Goal: Task Accomplishment & Management: Manage account settings

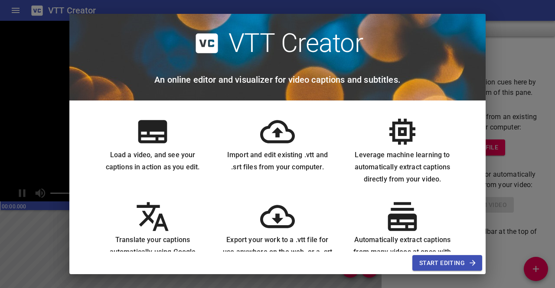
click at [445, 262] on span "Start Editing" at bounding box center [447, 263] width 56 height 11
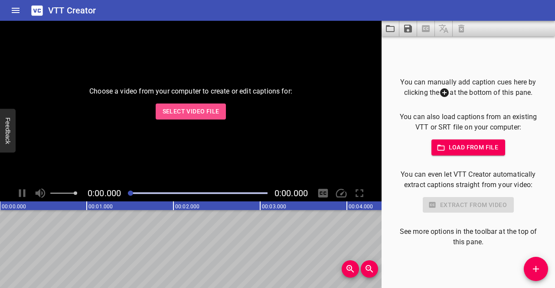
click at [211, 111] on span "Select Video File" at bounding box center [191, 111] width 57 height 11
click at [203, 116] on span "Select Video File" at bounding box center [191, 111] width 57 height 11
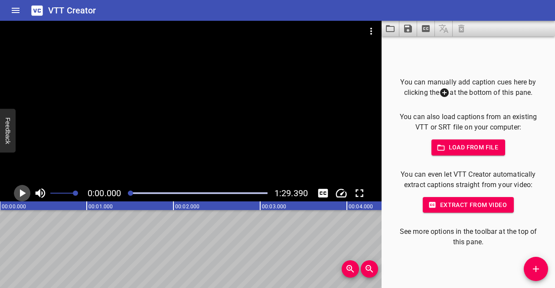
click at [25, 194] on icon "Play/Pause" at bounding box center [22, 193] width 13 height 13
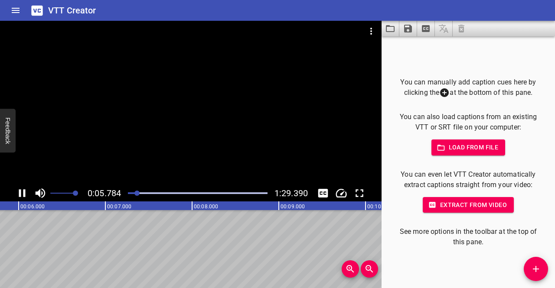
click at [316, 190] on button "Toggle captions" at bounding box center [323, 193] width 16 height 16
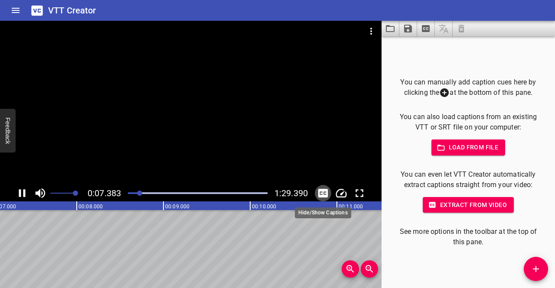
click at [322, 191] on icon "Toggle captions" at bounding box center [323, 193] width 10 height 9
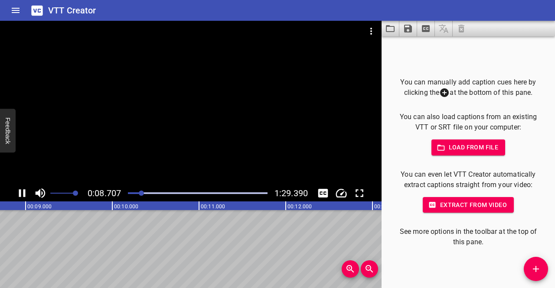
click at [17, 194] on icon "Play/Pause" at bounding box center [22, 193] width 13 height 13
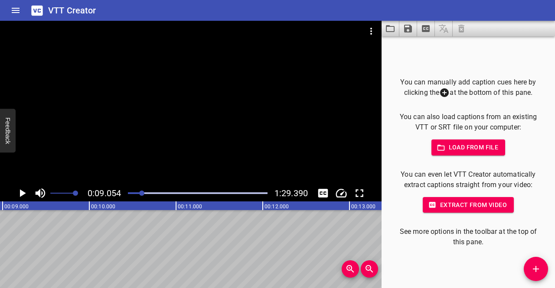
scroll to position [0, 785]
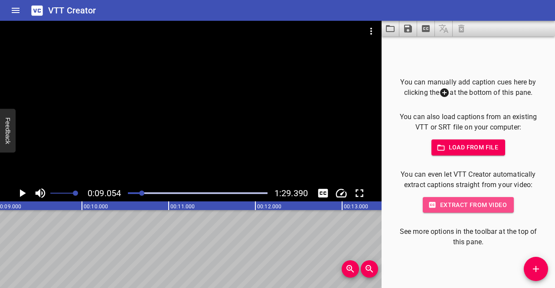
click at [484, 206] on span "Extract from video" at bounding box center [468, 205] width 77 height 11
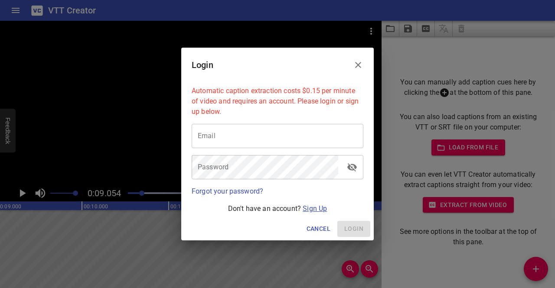
click at [310, 205] on link "Sign Up" at bounding box center [315, 209] width 24 height 8
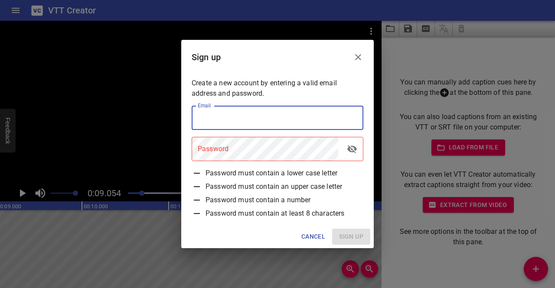
click at [305, 127] on input "email" at bounding box center [278, 118] width 172 height 24
paste input "[EMAIL_ADDRESS][DOMAIN_NAME]"
type input "[EMAIL_ADDRESS][DOMAIN_NAME]"
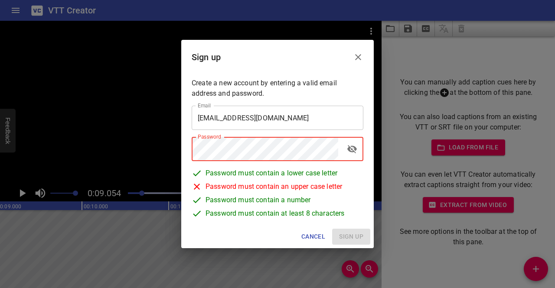
click at [350, 152] on icon "toggle password visibility" at bounding box center [352, 149] width 10 height 8
click at [221, 187] on span "Password must contain an upper case letter" at bounding box center [274, 188] width 137 height 13
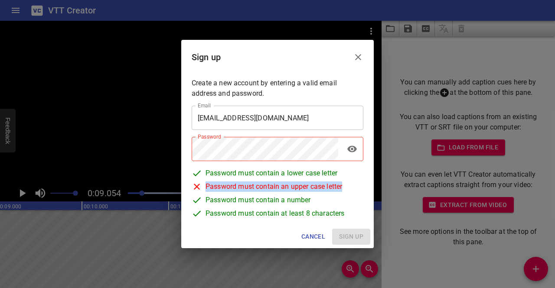
drag, startPoint x: 221, startPoint y: 187, endPoint x: 336, endPoint y: 189, distance: 115.3
click at [333, 189] on span "Password must contain an upper case letter" at bounding box center [274, 188] width 137 height 13
copy span "Password must contain an upper case letter"
click at [337, 194] on span "Password must contain an upper case letter" at bounding box center [274, 188] width 137 height 13
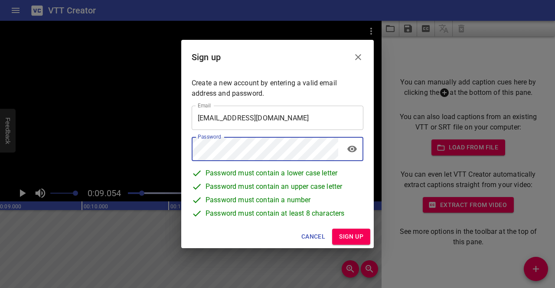
click at [346, 240] on span "Sign up" at bounding box center [351, 237] width 24 height 11
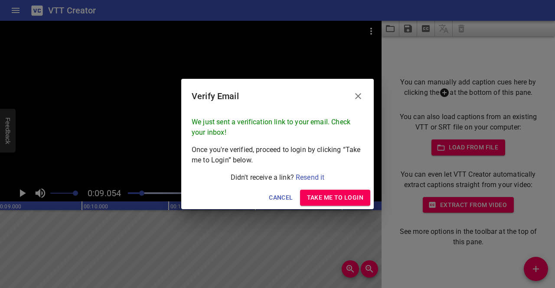
click at [295, 134] on p "We just sent a verification link to your email. Check your inbox!" at bounding box center [278, 127] width 172 height 21
click at [354, 94] on icon "Close" at bounding box center [358, 96] width 10 height 10
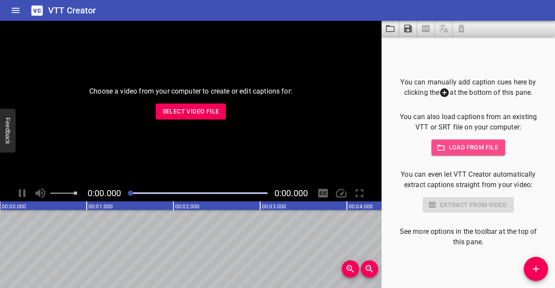
click at [466, 148] on span "Load from file" at bounding box center [468, 147] width 60 height 11
click at [194, 114] on div "Choose a video from your computer to create or edit captions for: Select Video …" at bounding box center [191, 103] width 382 height 164
click at [194, 114] on span "Select Video File" at bounding box center [191, 111] width 57 height 11
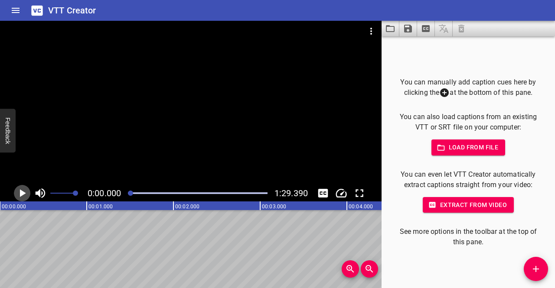
click at [25, 191] on icon "Play/Pause" at bounding box center [22, 193] width 13 height 13
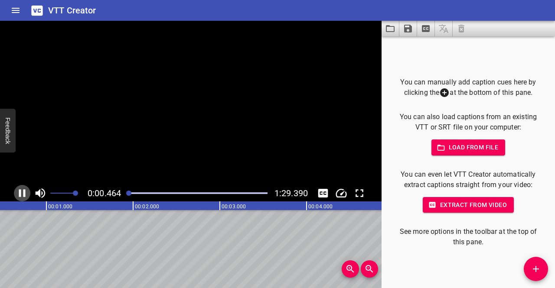
click at [25, 191] on icon "Play/Pause" at bounding box center [22, 193] width 7 height 8
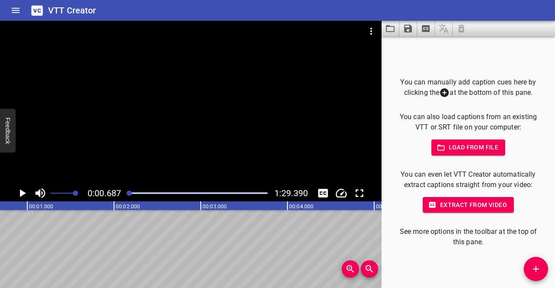
click at [471, 203] on span "Extract from video" at bounding box center [468, 205] width 77 height 11
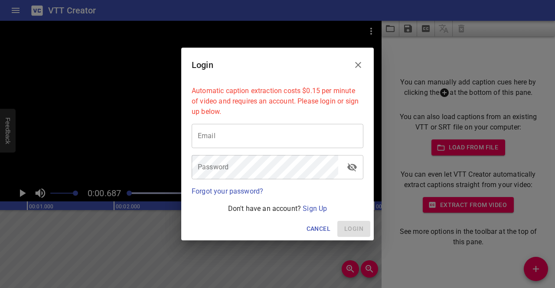
click at [283, 147] on input "email" at bounding box center [278, 136] width 172 height 24
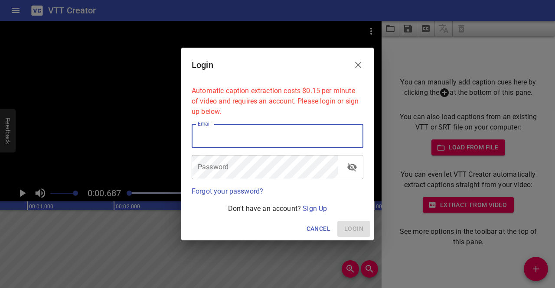
paste input "Password must contain an upper case letter"
type input "Password must contain an upper case letter"
click at [351, 141] on input "Password must contain an upper case letter" at bounding box center [278, 136] width 172 height 24
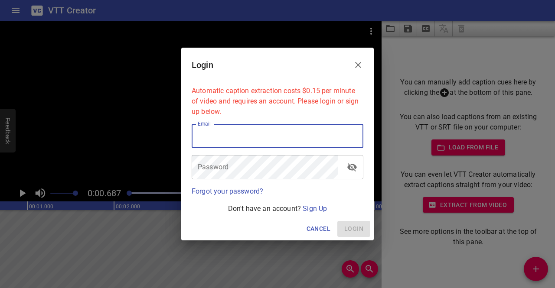
paste input "[EMAIL_ADDRESS][DOMAIN_NAME]"
type input "[EMAIL_ADDRESS][DOMAIN_NAME]"
click at [253, 189] on link "Forgot your password?" at bounding box center [228, 191] width 72 height 8
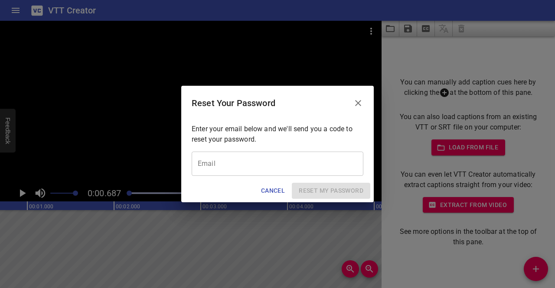
click at [276, 165] on input "email" at bounding box center [278, 164] width 172 height 24
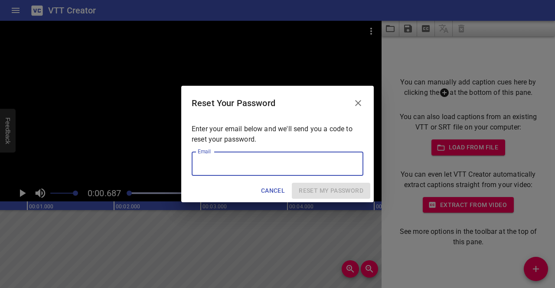
paste input "[EMAIL_ADDRESS][DOMAIN_NAME]"
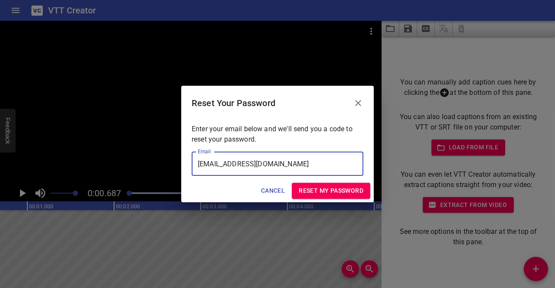
type input "[EMAIL_ADDRESS][DOMAIN_NAME]"
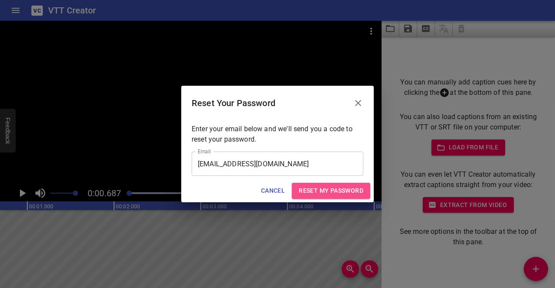
click at [319, 186] on span "Reset my password" at bounding box center [331, 191] width 65 height 11
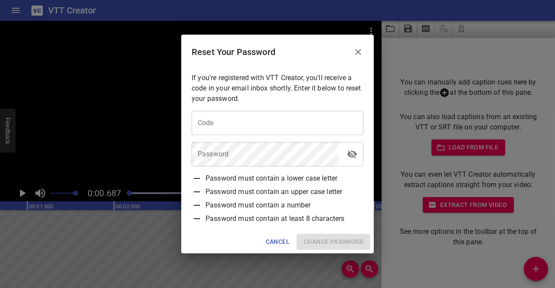
click at [262, 128] on input "text" at bounding box center [278, 123] width 172 height 24
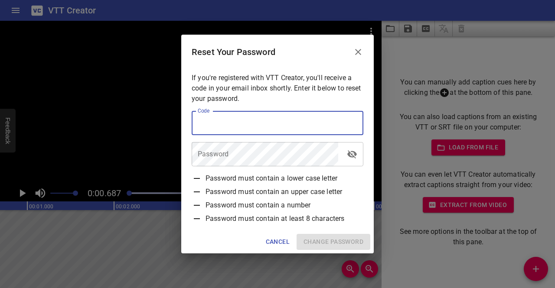
paste input "725307"
type input "725307"
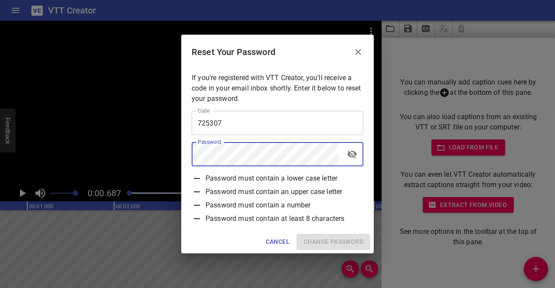
click at [351, 157] on icon "toggle password visibility" at bounding box center [352, 154] width 10 height 8
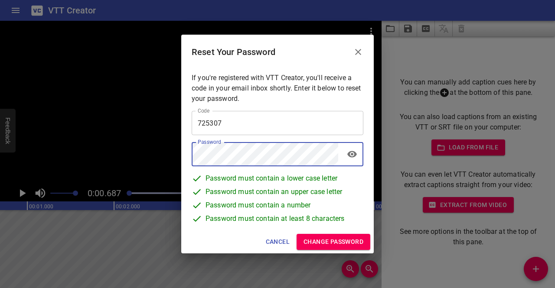
click at [349, 241] on span "Change Password" at bounding box center [333, 242] width 60 height 11
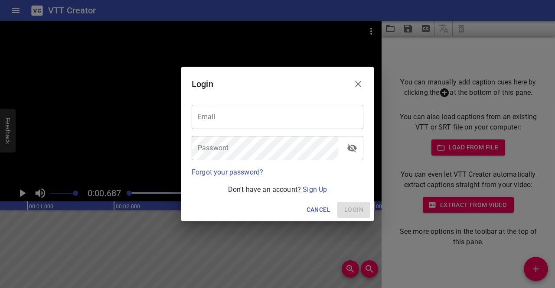
click at [296, 120] on input "email" at bounding box center [278, 117] width 172 height 24
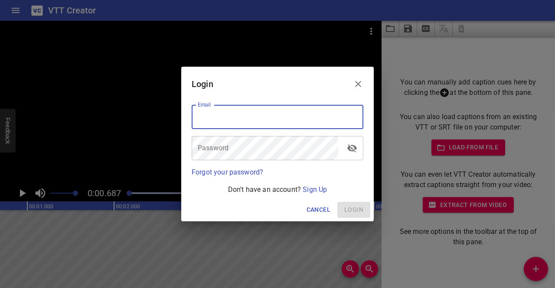
paste input "725307"
type input "725307"
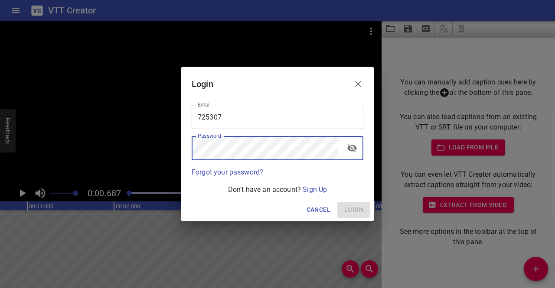
click at [294, 120] on input "725307" at bounding box center [278, 117] width 172 height 24
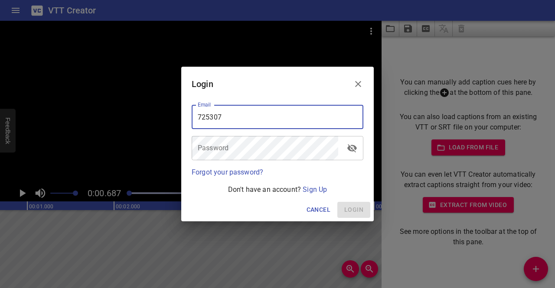
click at [294, 120] on input "725307" at bounding box center [278, 117] width 172 height 24
paste input "[EMAIL_ADDRESS][DOMAIN_NAME]"
type input "[EMAIL_ADDRESS][DOMAIN_NAME]"
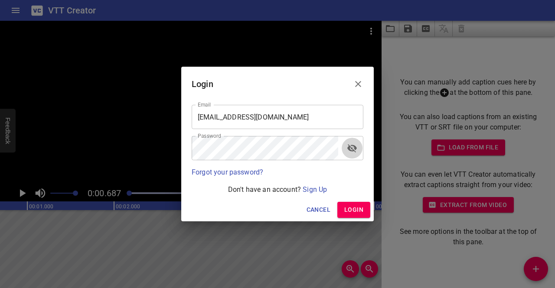
click at [357, 151] on icon "toggle password visibility" at bounding box center [352, 148] width 10 height 10
click at [340, 153] on div "Password" at bounding box center [278, 148] width 172 height 24
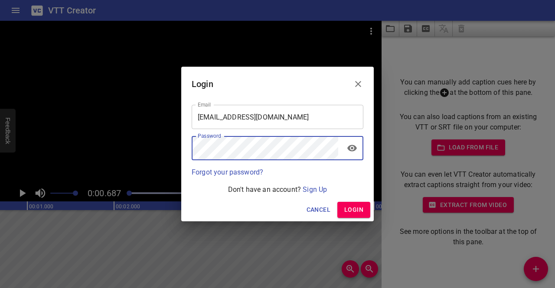
click at [356, 210] on span "Login" at bounding box center [353, 210] width 19 height 11
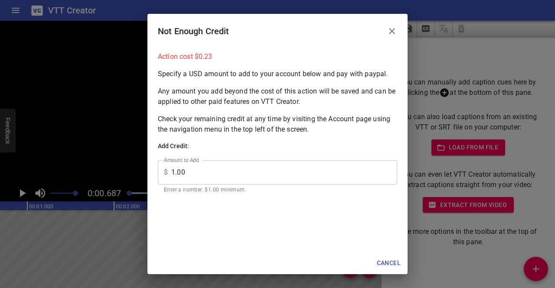
scroll to position [0, 0]
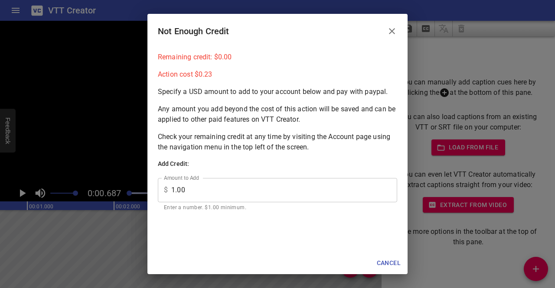
click at [395, 31] on icon "Close" at bounding box center [392, 31] width 10 height 10
